Goal: Find specific fact: Find specific fact

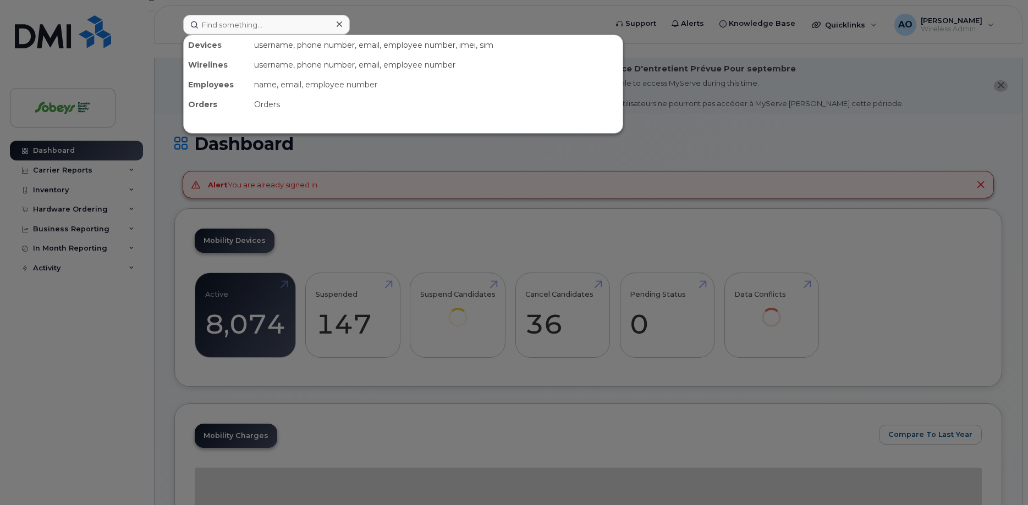
scroll to position [56, 0]
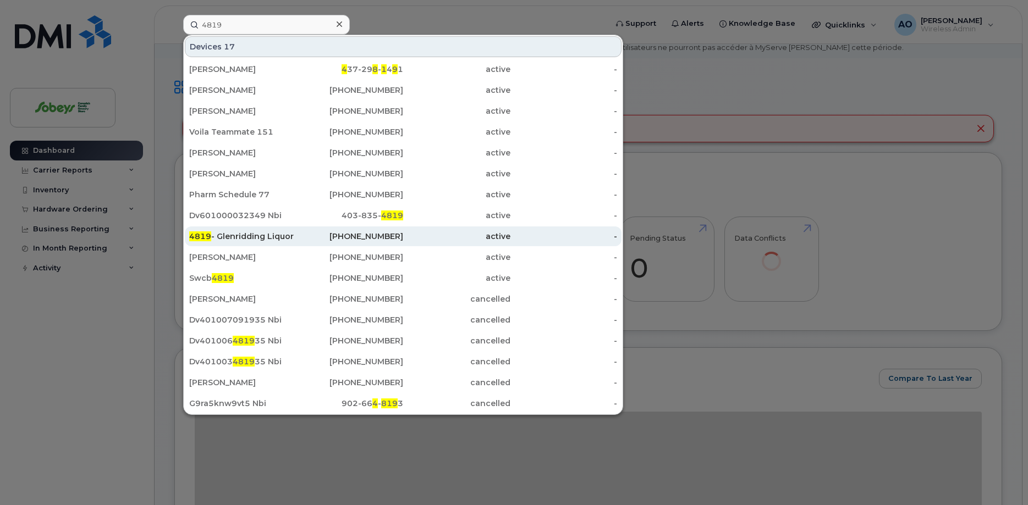
type input "4819"
click at [246, 238] on div "4819 - Glenridding Liquor" at bounding box center [242, 236] width 107 height 11
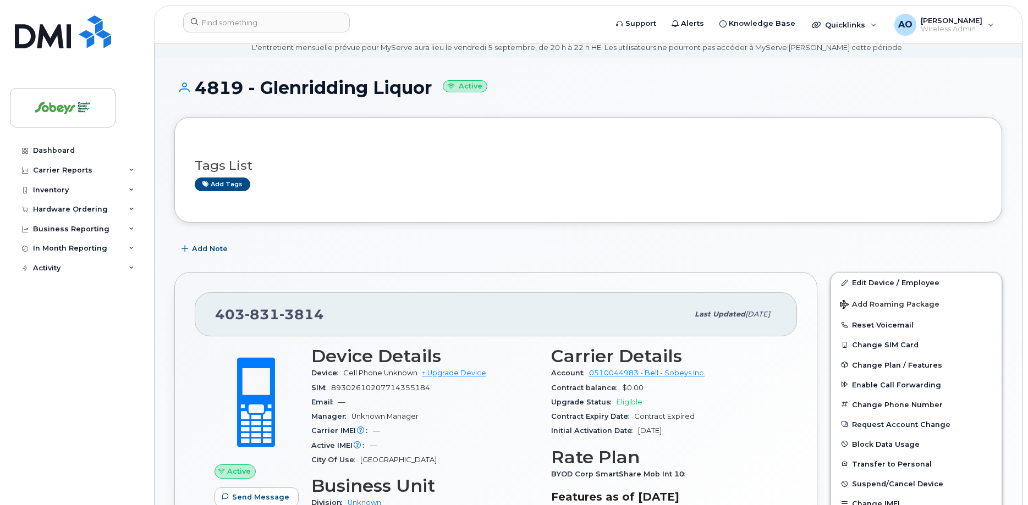
scroll to position [112, 0]
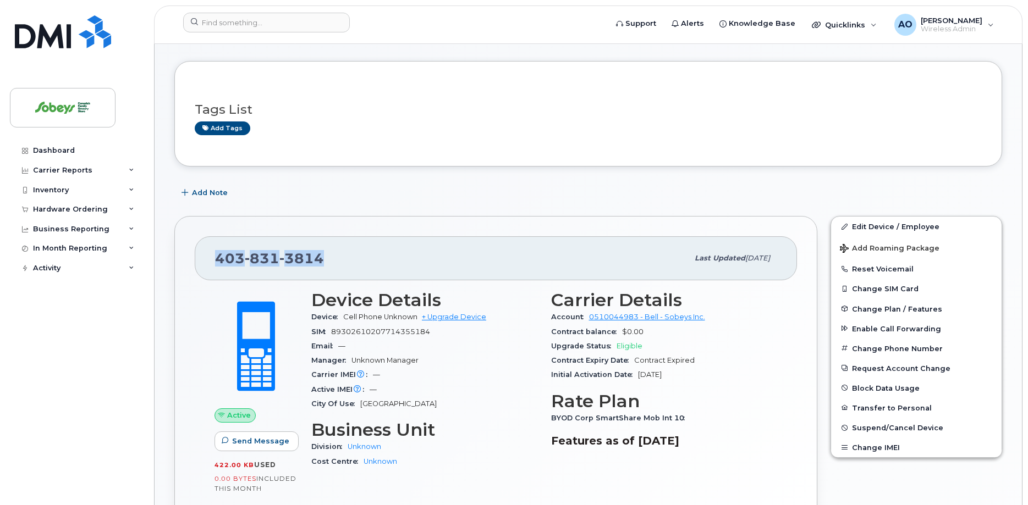
drag, startPoint x: 323, startPoint y: 245, endPoint x: 216, endPoint y: 234, distance: 108.3
click at [203, 242] on div "[PHONE_NUMBER] Last updated [DATE]" at bounding box center [496, 258] width 602 height 44
click at [351, 328] on span "89302610207714355184" at bounding box center [380, 332] width 99 height 8
copy div "89302610207714355184"
